Goal: Navigation & Orientation: Find specific page/section

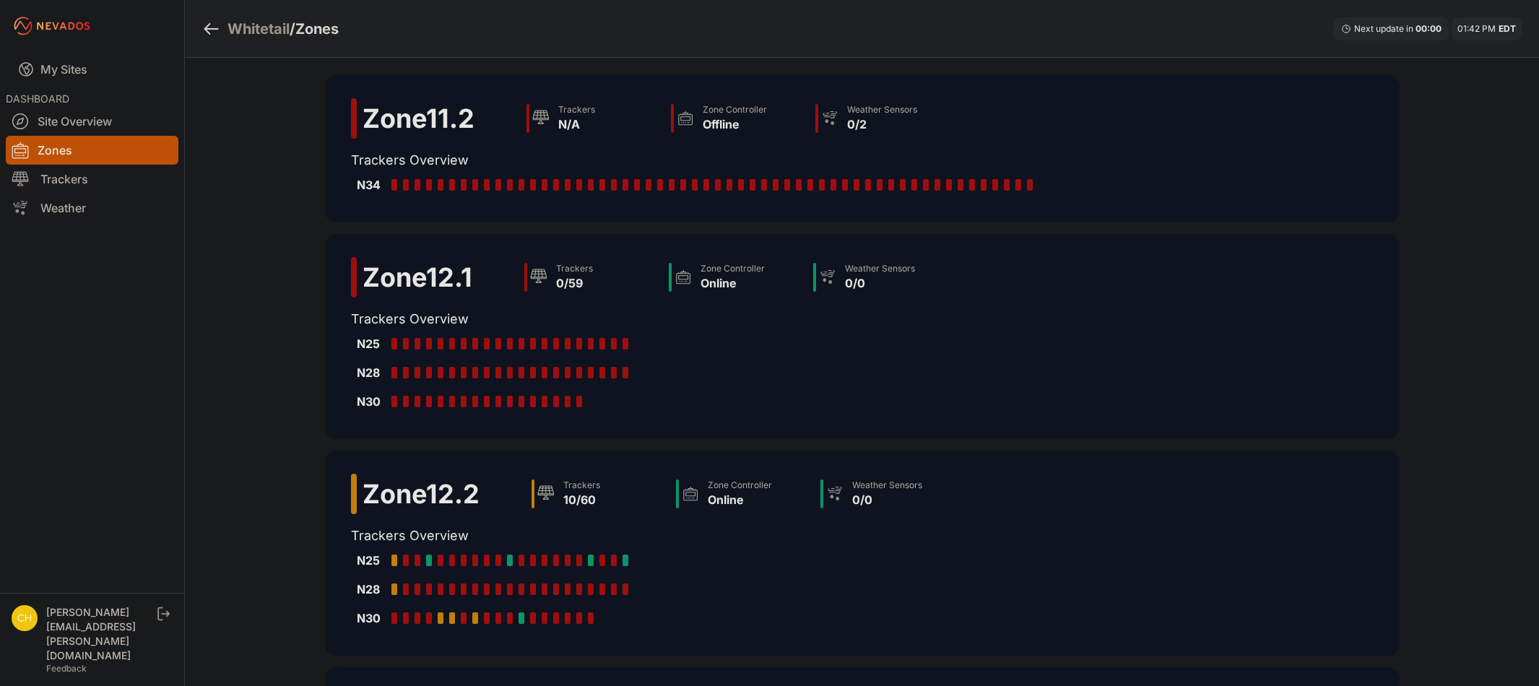
scroll to position [320, 0]
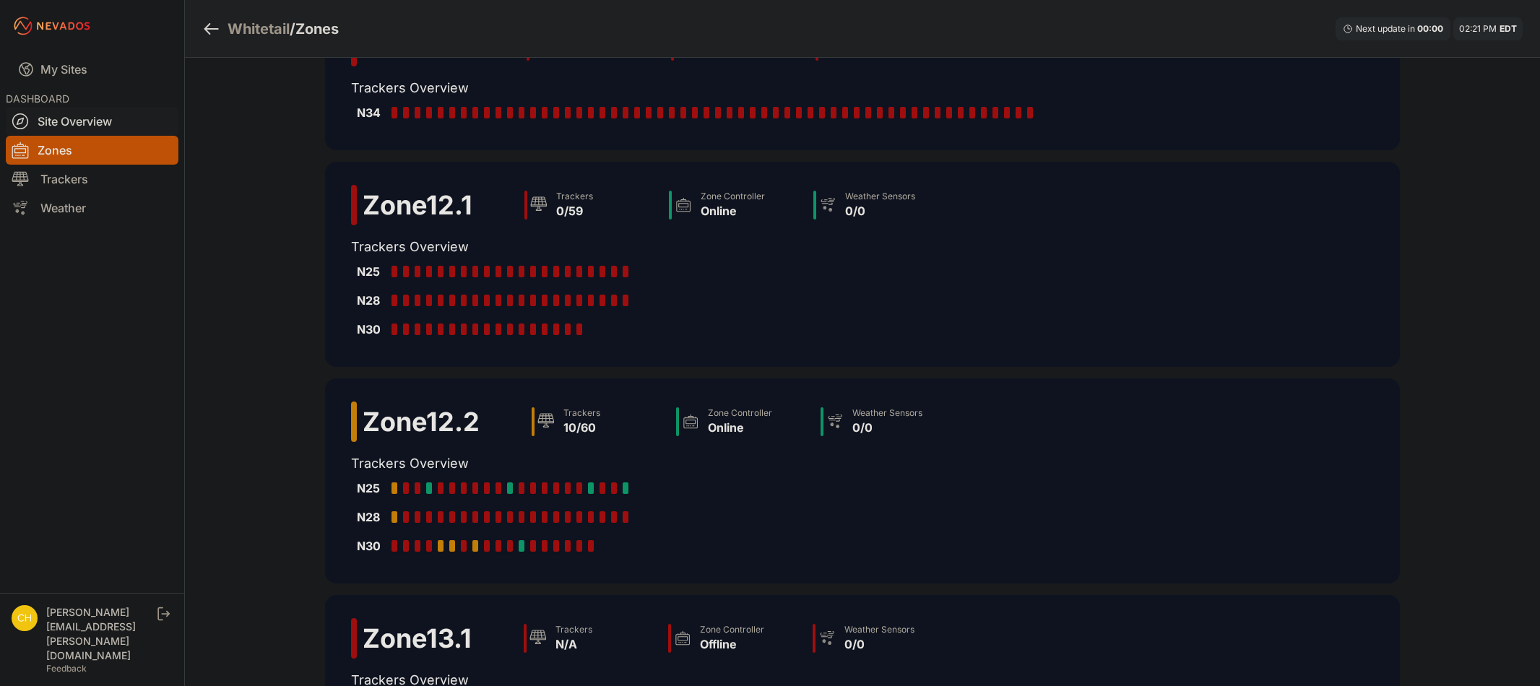
click at [47, 121] on link "Site Overview" at bounding box center [92, 121] width 173 height 29
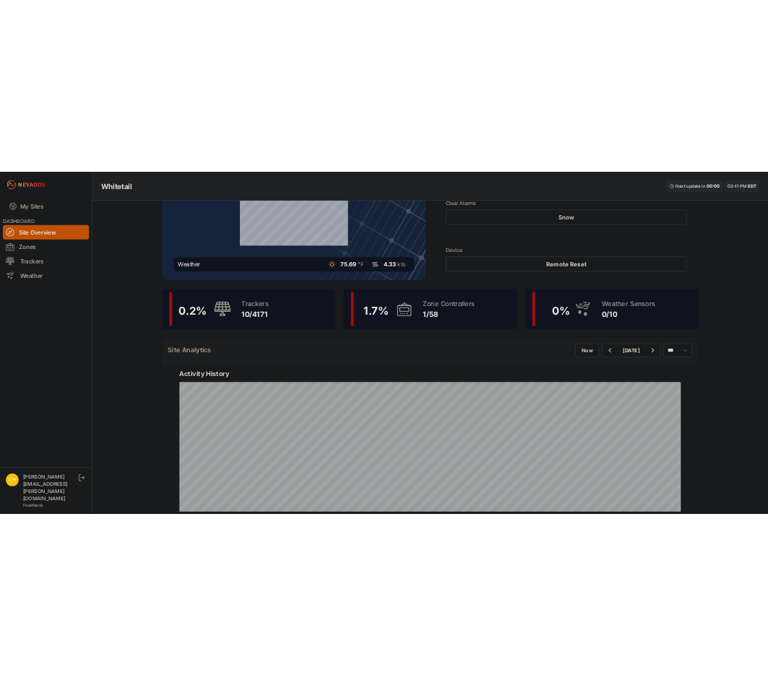
scroll to position [216, 0]
